Goal: Find contact information: Find contact information

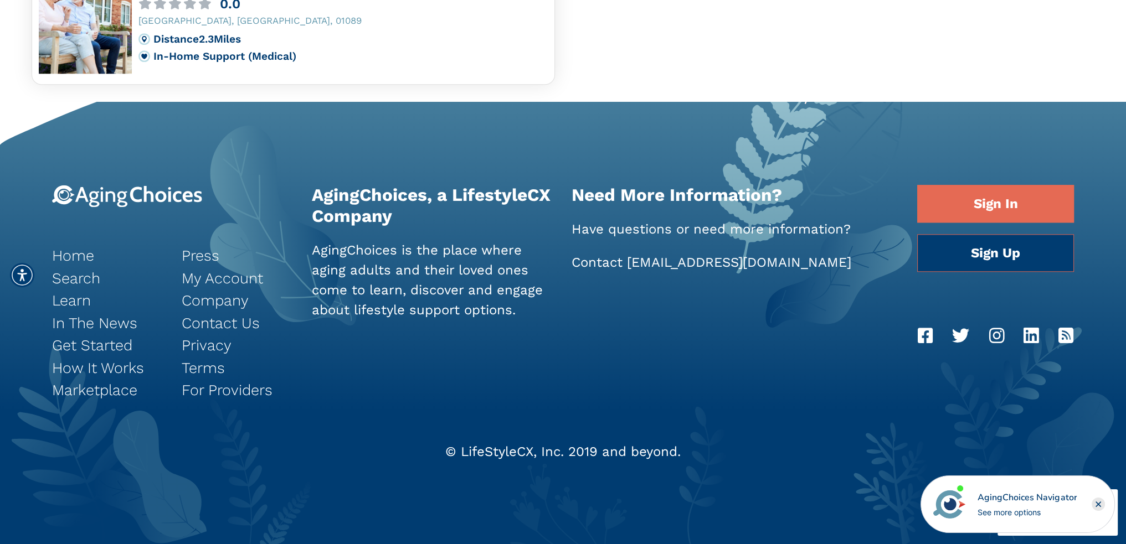
scroll to position [1411, 0]
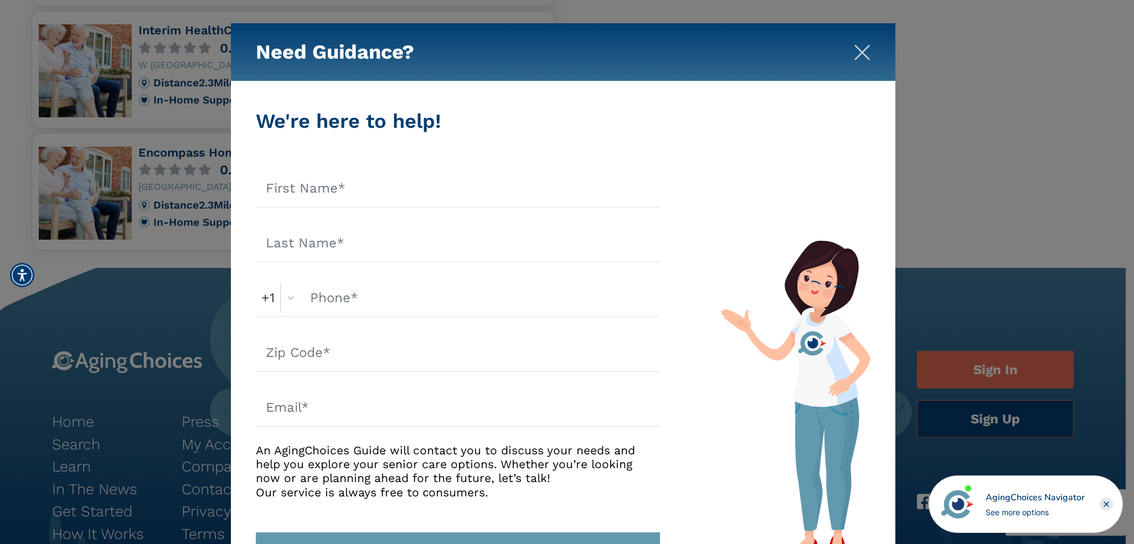
click at [858, 54] on img "Close" at bounding box center [862, 52] width 17 height 17
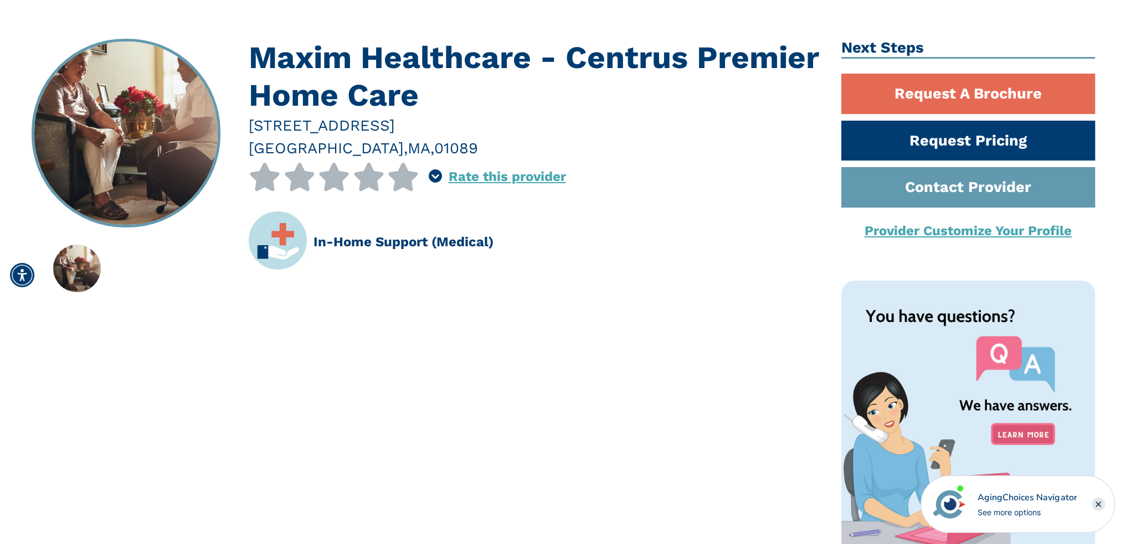
scroll to position [0, 0]
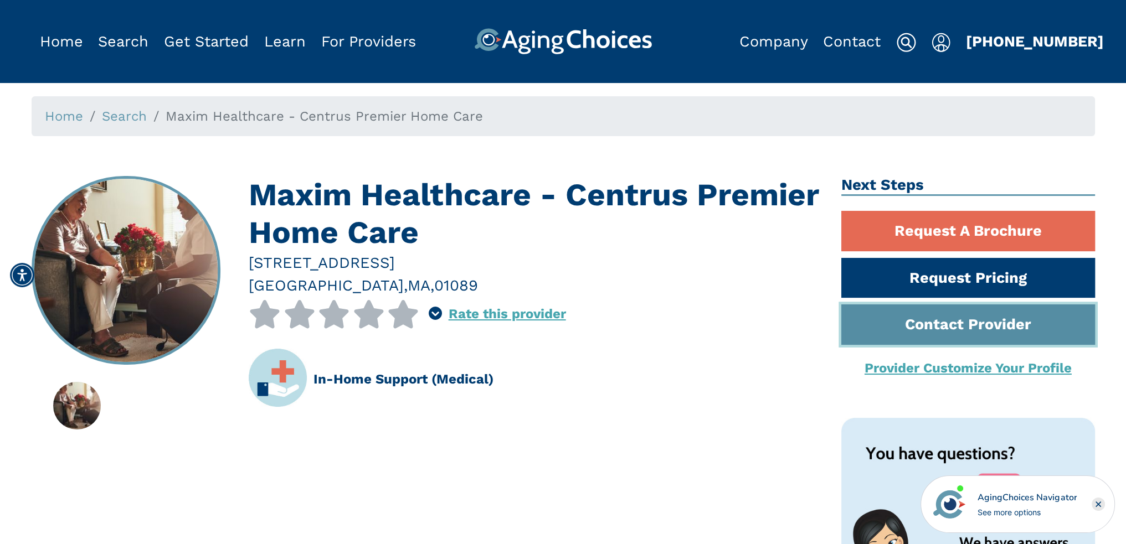
click at [888, 323] on link "Contact Provider" at bounding box center [968, 325] width 254 height 40
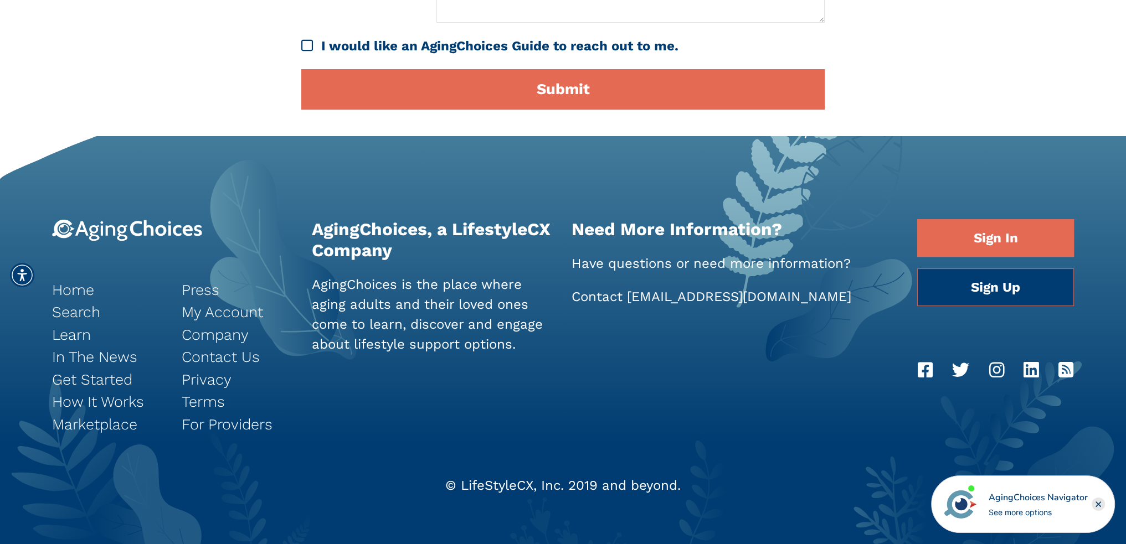
scroll to position [533, 0]
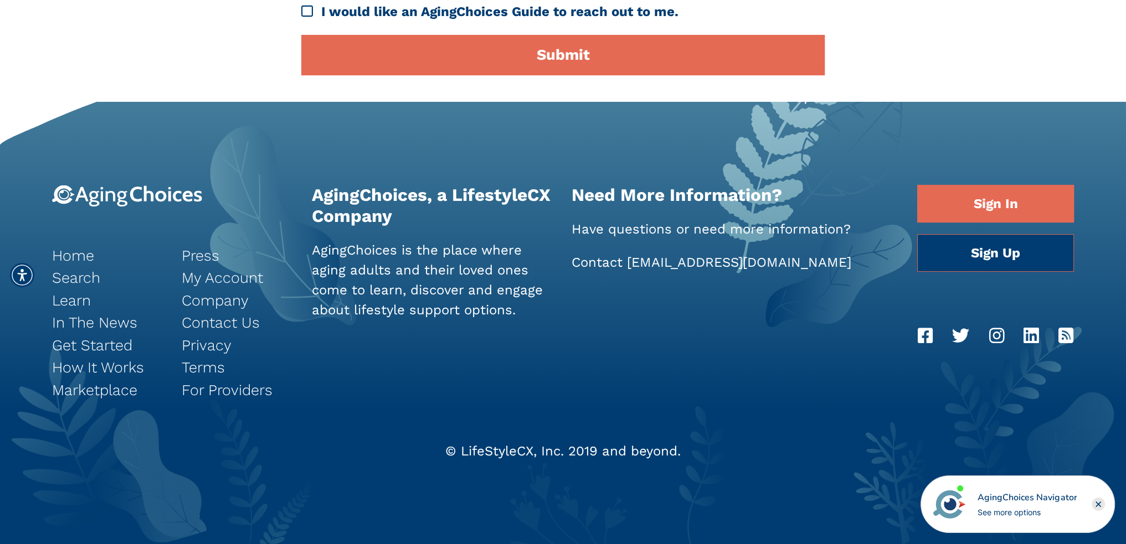
drag, startPoint x: 343, startPoint y: 264, endPoint x: 337, endPoint y: 264, distance: 6.1
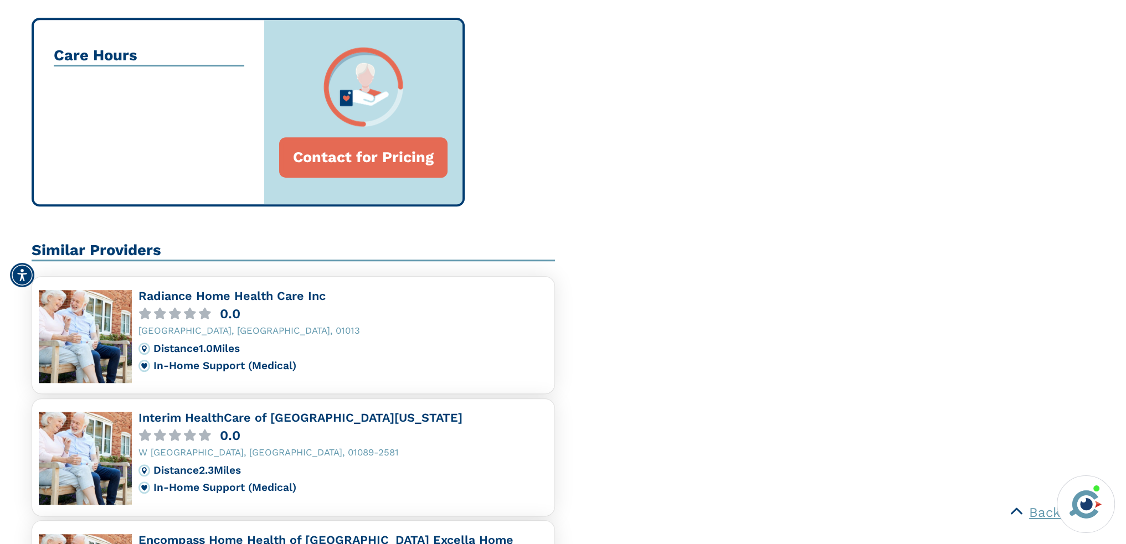
scroll to position [968, 0]
